Goal: Transaction & Acquisition: Purchase product/service

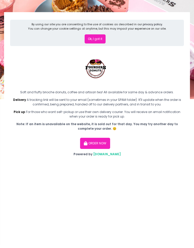
click at [101, 142] on button "ORDER NOW" at bounding box center [95, 143] width 30 height 11
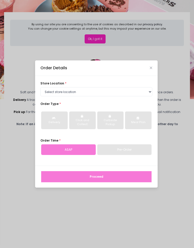
click at [84, 117] on icon "button" at bounding box center [82, 116] width 3 height 3
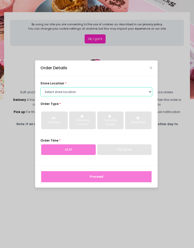
click at [150, 91] on select "Select store location Founders Donuts - [PERSON_NAME] Founders Donuts - SM Suca…" at bounding box center [96, 91] width 112 height 9
select select "65b784f5847db25181565474"
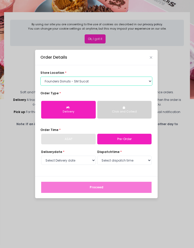
click at [147, 81] on select "Select store location Founders Donuts - [PERSON_NAME] Founders Donuts - SM Suca…" at bounding box center [96, 81] width 112 height 9
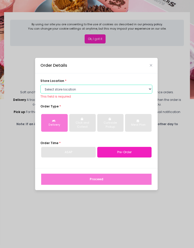
click at [149, 89] on select "Select store location Founders Donuts - [PERSON_NAME] Founders Donuts - SM Suca…" at bounding box center [96, 89] width 112 height 9
select select "689c264487264eb5d46cb708"
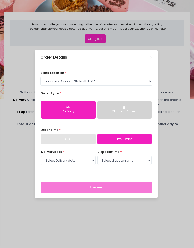
click at [151, 56] on icon "Close" at bounding box center [151, 57] width 3 height 3
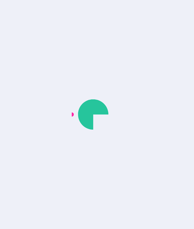
scroll to position [-8, 0]
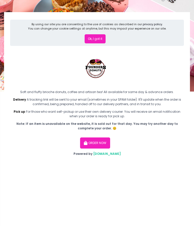
click at [108, 153] on span "[DOMAIN_NAME]" at bounding box center [107, 154] width 28 height 4
click at [100, 142] on button "ORDER NOW" at bounding box center [95, 143] width 30 height 11
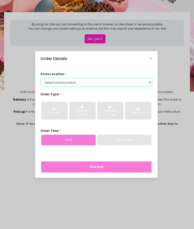
click at [148, 82] on select "Select store location Founders Donuts - [PERSON_NAME] Founders Donuts - SM Suca…" at bounding box center [96, 82] width 112 height 9
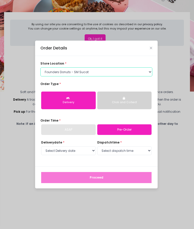
click at [148, 73] on select "Select store location Founders Donuts - [PERSON_NAME] Founders Donuts - SM Suca…" at bounding box center [96, 71] width 112 height 9
select select "682354787f461c106b98239d"
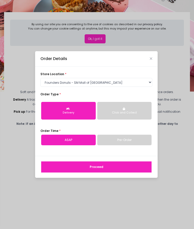
click at [103, 166] on button "Proceed" at bounding box center [96, 167] width 110 height 11
